Goal: Information Seeking & Learning: Learn about a topic

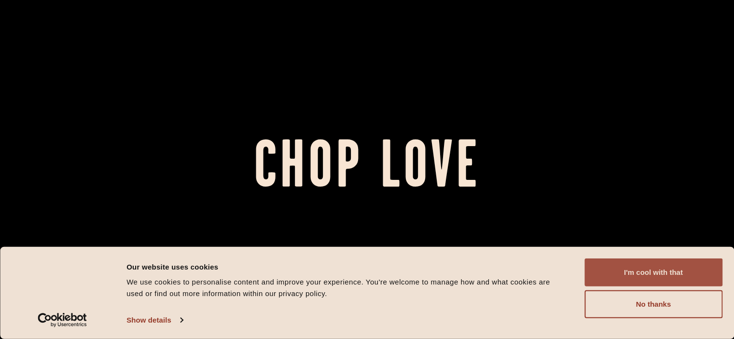
click at [635, 282] on button "I'm cool with that" at bounding box center [653, 273] width 138 height 28
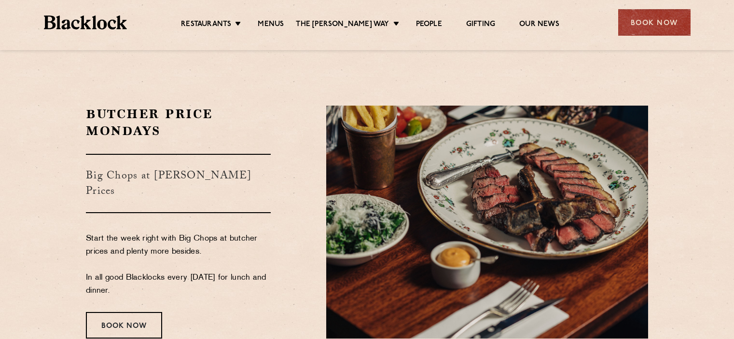
scroll to position [1523, 0]
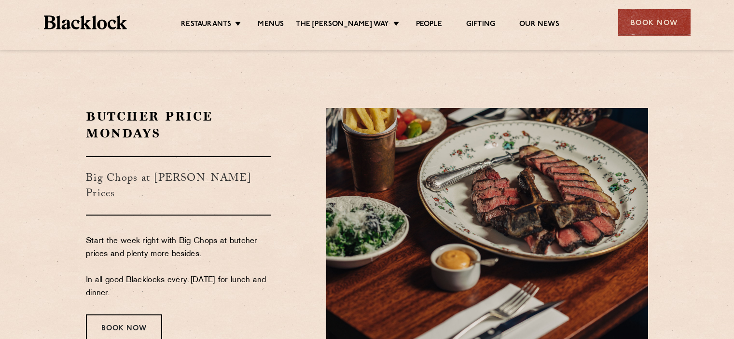
click at [49, 153] on section "Butcher Price Mondays Big Chops at Butcher's Prices Start the week right with B…" at bounding box center [367, 224] width 734 height 291
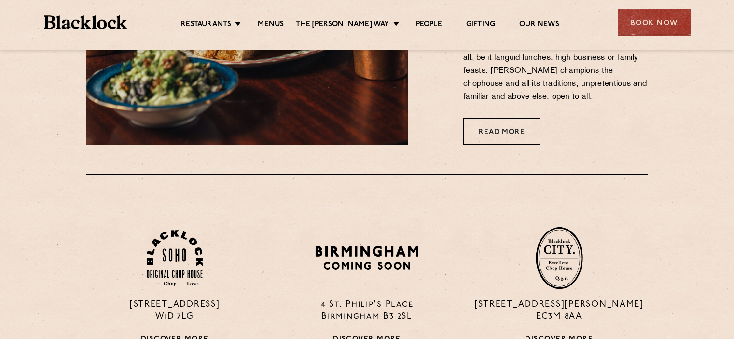
scroll to position [499, 0]
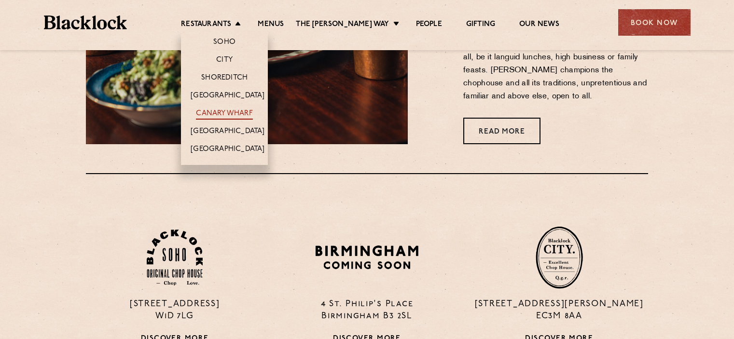
click at [247, 111] on link "Canary Wharf" at bounding box center [224, 114] width 56 height 11
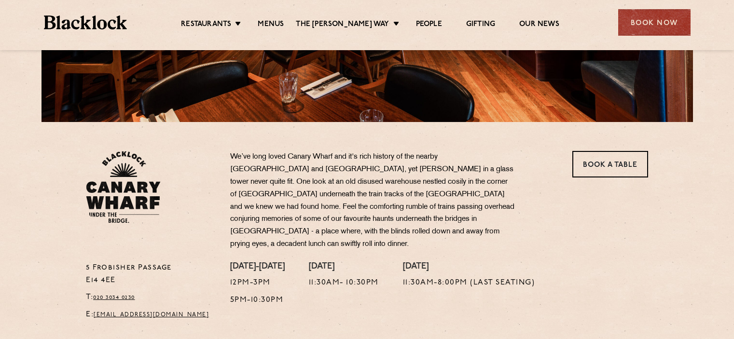
scroll to position [234, 0]
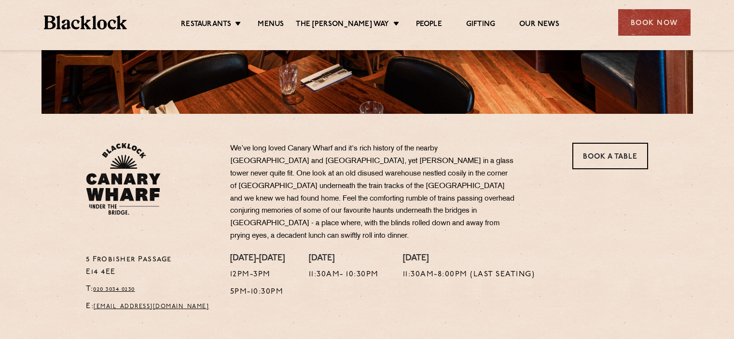
click at [331, 179] on p "We’ve long loved Canary Wharf and it's rich history of the nearby Docklands and…" at bounding box center [372, 193] width 285 height 100
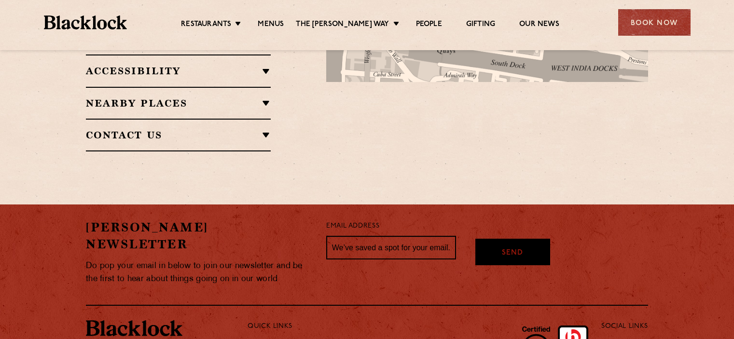
scroll to position [761, 0]
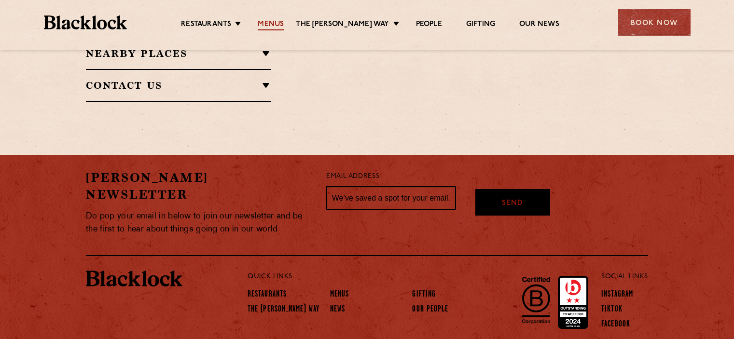
click at [279, 21] on link "Menus" at bounding box center [271, 25] width 26 height 11
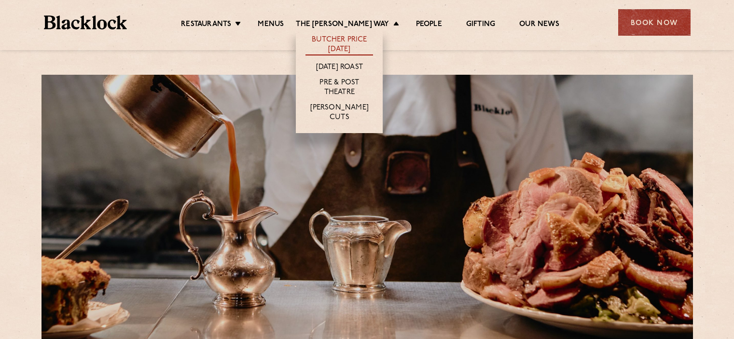
click at [368, 40] on link "Butcher Price [DATE]" at bounding box center [339, 45] width 68 height 20
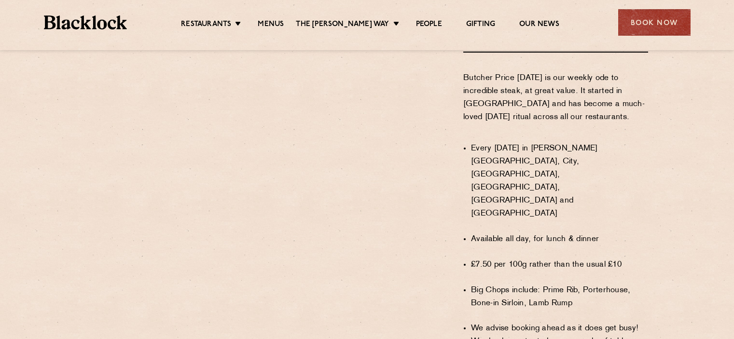
scroll to position [605, 0]
click at [443, 200] on div "WHAT IS BUTCHER PRICE MONDAY? A Handy User's Guide Butcher Price Monday is our …" at bounding box center [535, 182] width 240 height 475
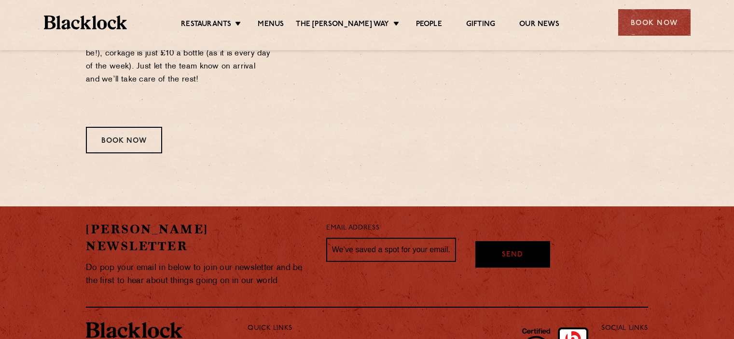
scroll to position [1380, 0]
